Goal: Task Accomplishment & Management: Manage account settings

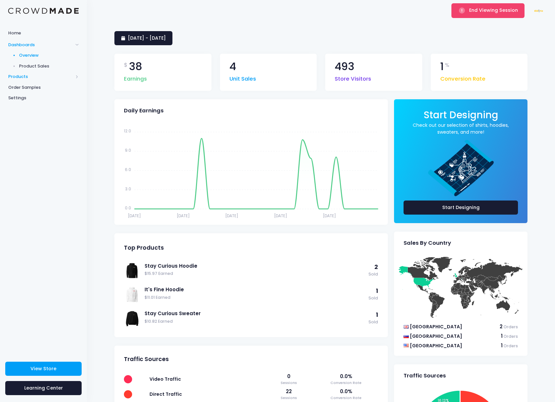
click at [32, 78] on span "Products" at bounding box center [40, 76] width 65 height 7
click at [34, 76] on span "Product Editor" at bounding box center [49, 76] width 60 height 7
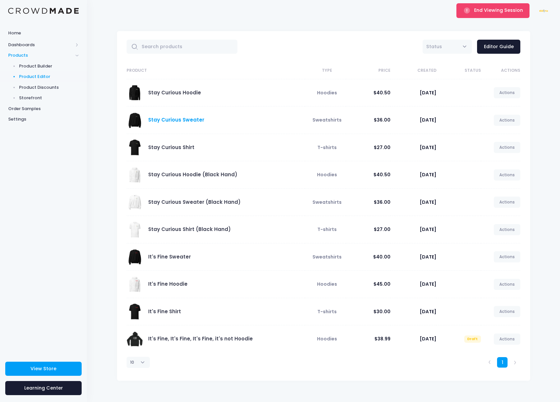
click at [171, 123] on link "Stay Curious Sweater" at bounding box center [176, 119] width 56 height 7
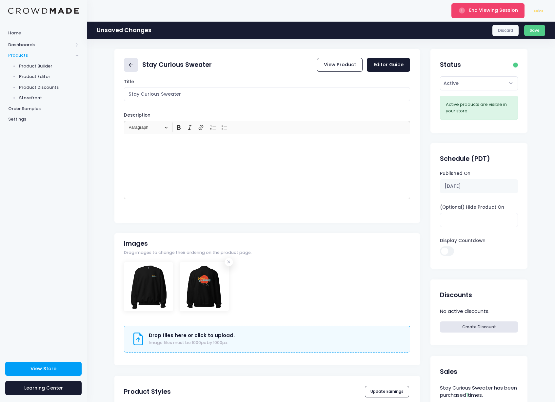
click at [127, 68] on icon at bounding box center [131, 65] width 8 height 8
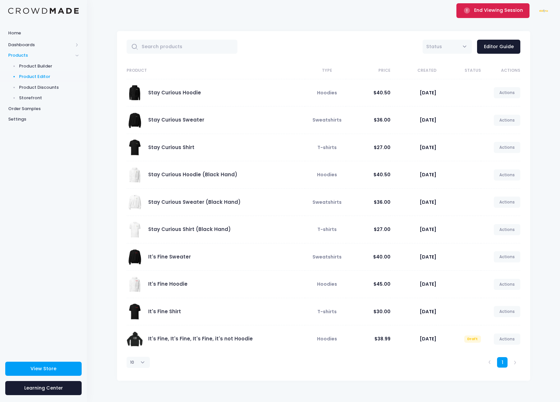
click at [477, 8] on span "End Viewing Session" at bounding box center [498, 10] width 49 height 7
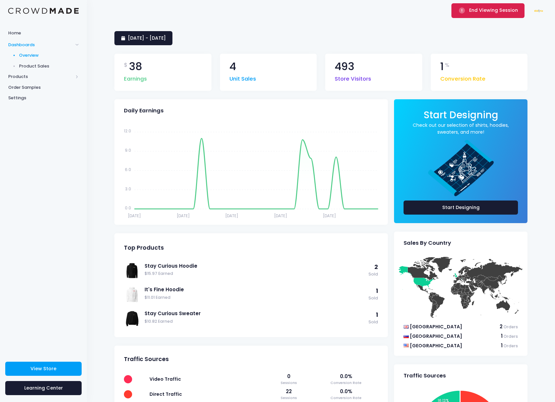
click at [489, 11] on span "End Viewing Session" at bounding box center [493, 10] width 49 height 7
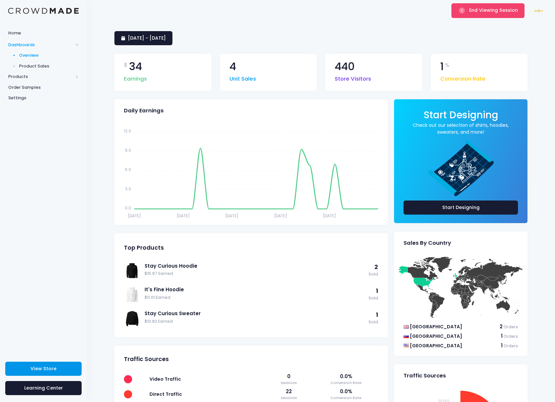
click at [48, 366] on span "View Store" at bounding box center [43, 368] width 26 height 7
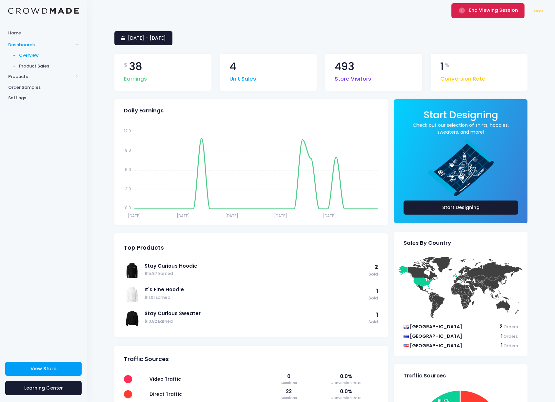
click at [481, 14] on button "End Viewing Session" at bounding box center [487, 10] width 73 height 14
